Goal: Task Accomplishment & Management: Use online tool/utility

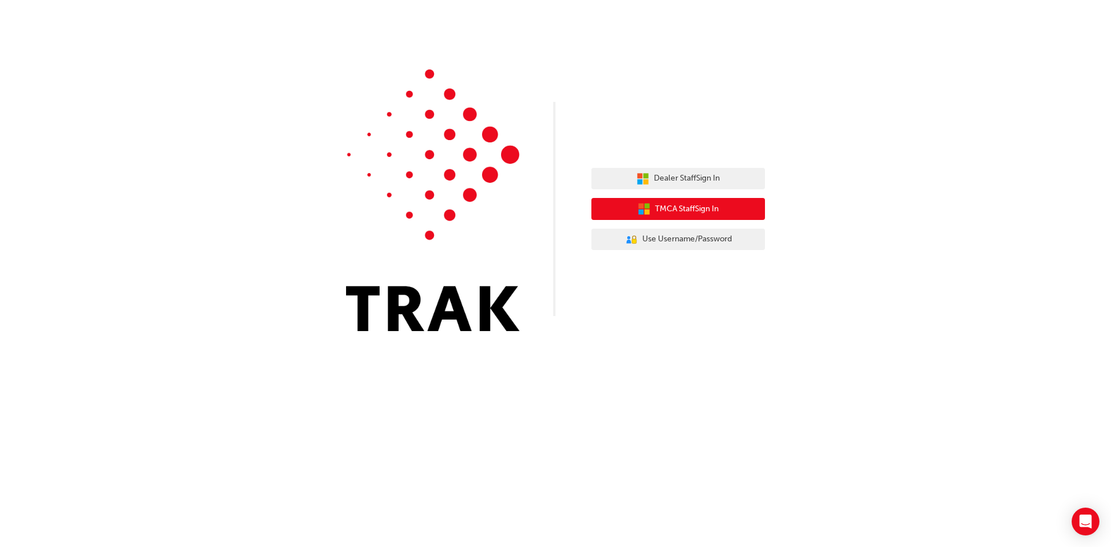
click at [660, 209] on span "TMCA Staff Sign In" at bounding box center [687, 209] width 64 height 13
click at [648, 215] on icon "button" at bounding box center [644, 209] width 13 height 13
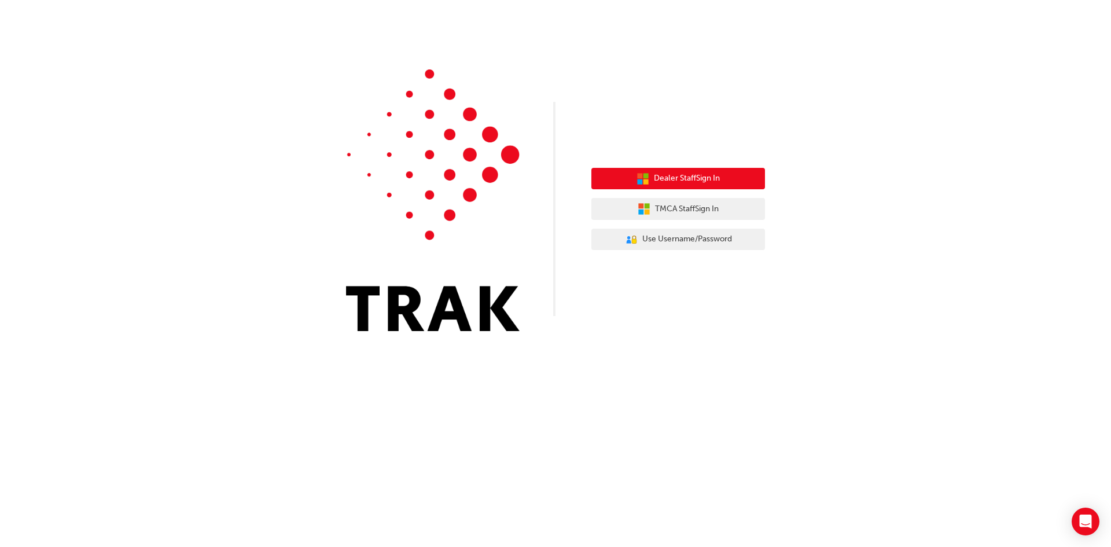
click at [657, 182] on span "Dealer Staff Sign In" at bounding box center [687, 178] width 66 height 13
